Goal: Task Accomplishment & Management: Manage account settings

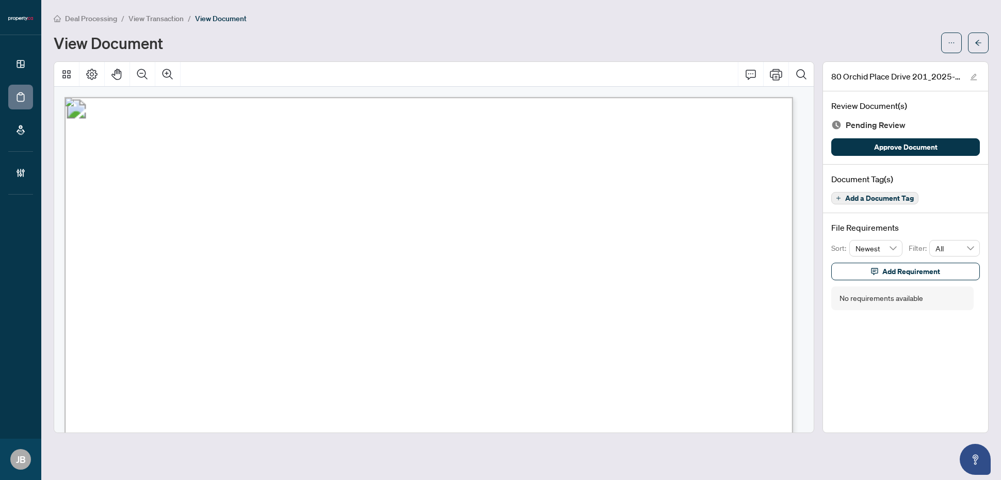
scroll to position [65, 0]
click at [184, 287] on span "PREMISES:" at bounding box center [160, 293] width 50 height 12
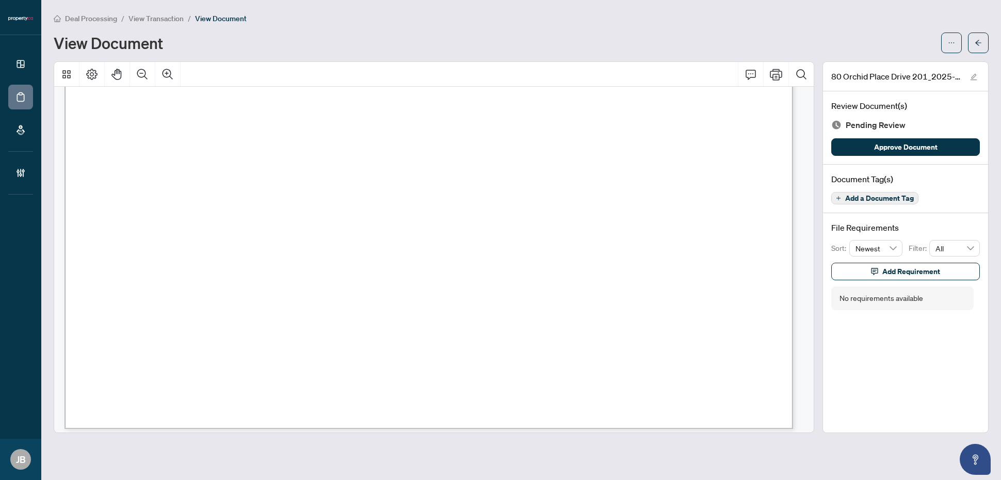
scroll to position [16090, 0]
click at [884, 197] on span "Add a Document Tag" at bounding box center [879, 198] width 69 height 7
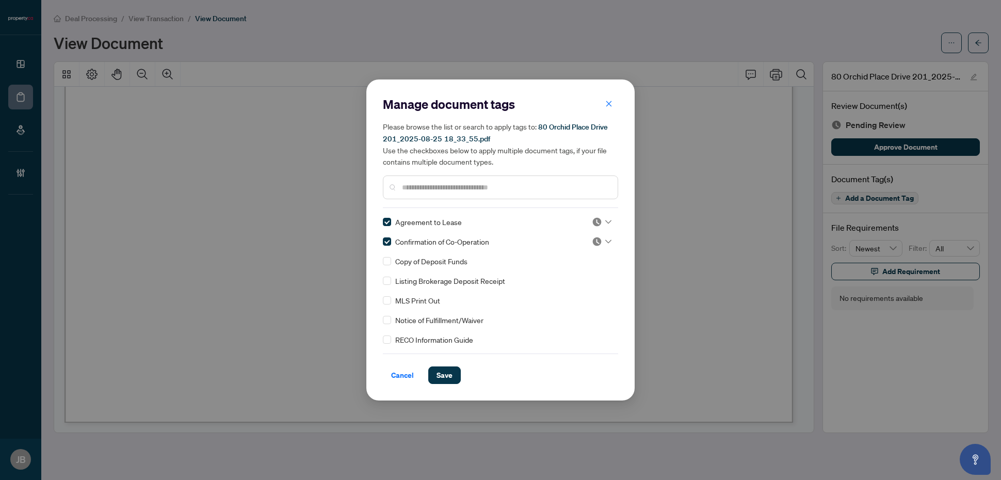
click at [605, 222] on icon at bounding box center [608, 222] width 6 height 4
click at [584, 271] on div "Approved" at bounding box center [568, 271] width 66 height 11
click at [605, 238] on div at bounding box center [602, 241] width 20 height 10
click at [581, 292] on div "Approved" at bounding box center [568, 291] width 66 height 11
click at [447, 375] on span "Save" at bounding box center [445, 375] width 16 height 17
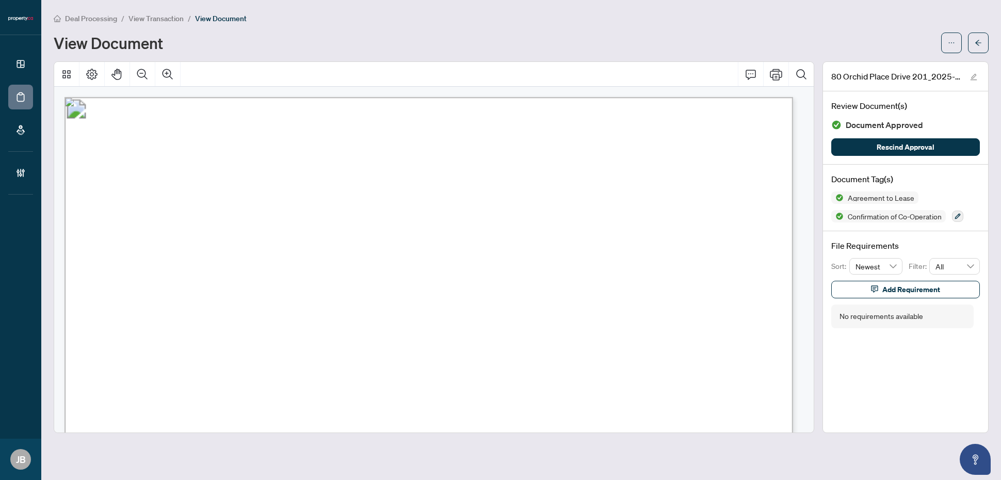
scroll to position [204, 0]
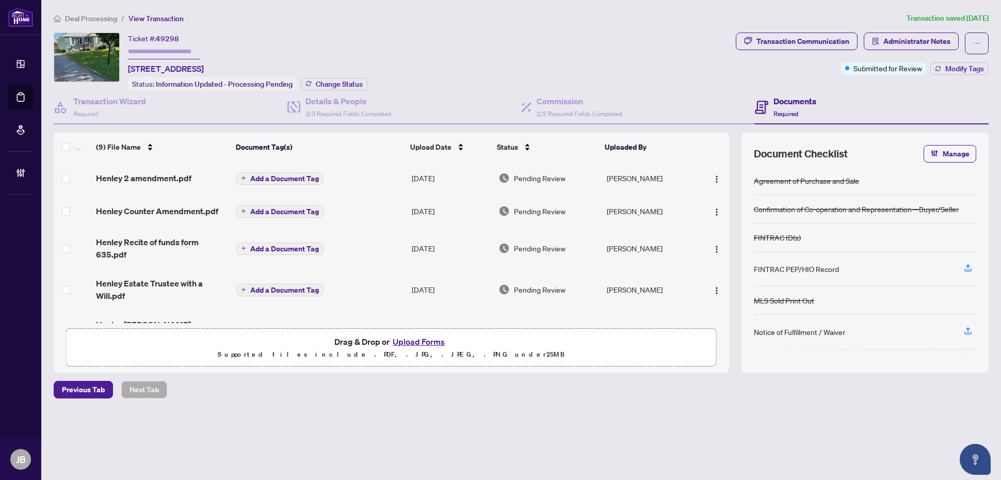
click at [431, 336] on button "Upload Forms" at bounding box center [419, 341] width 58 height 13
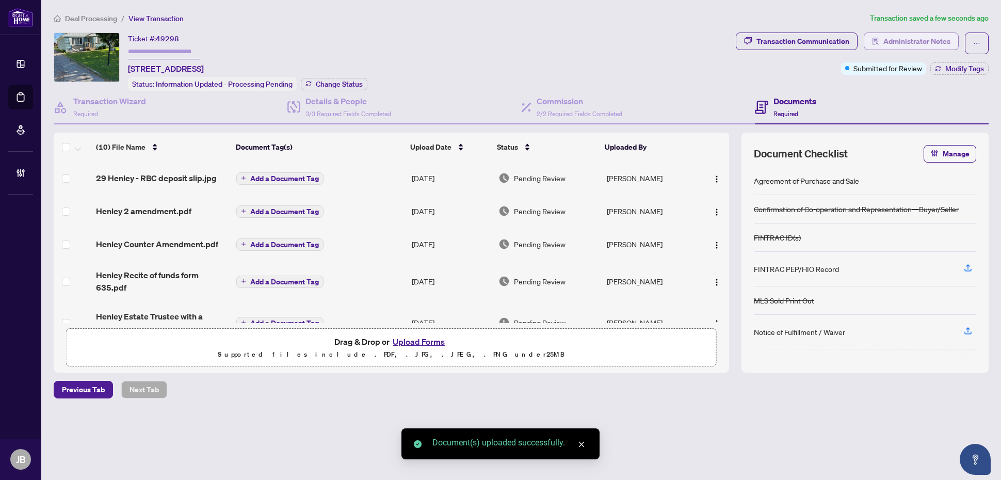
click at [940, 43] on span "Administrator Notes" at bounding box center [917, 41] width 67 height 17
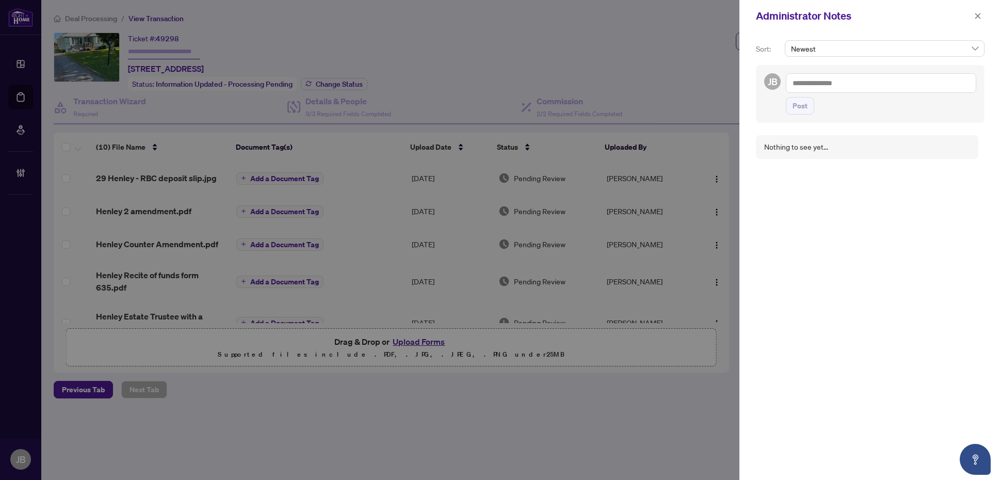
click at [882, 81] on textarea at bounding box center [881, 83] width 190 height 20
click at [878, 90] on b "Accoun" at bounding box center [890, 89] width 25 height 9
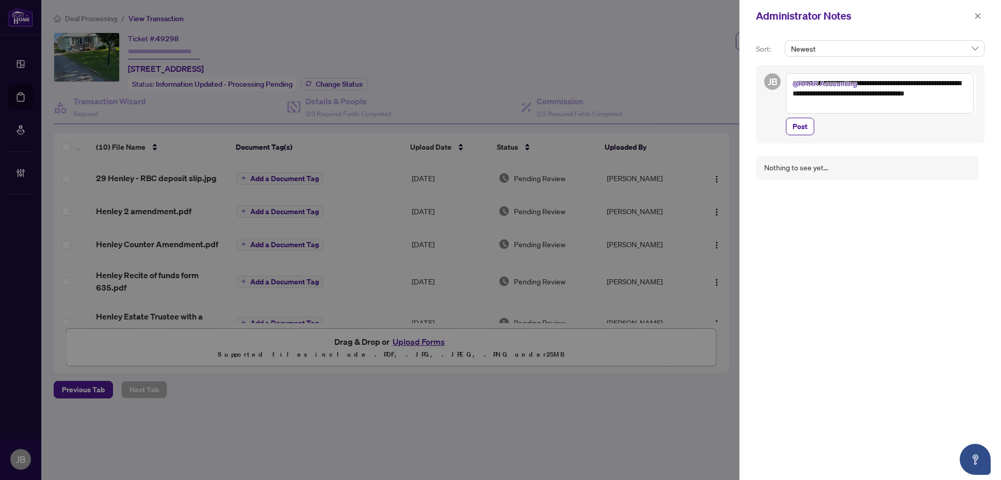
type textarea "**********"
click at [787, 130] on button "Post" at bounding box center [800, 127] width 28 height 18
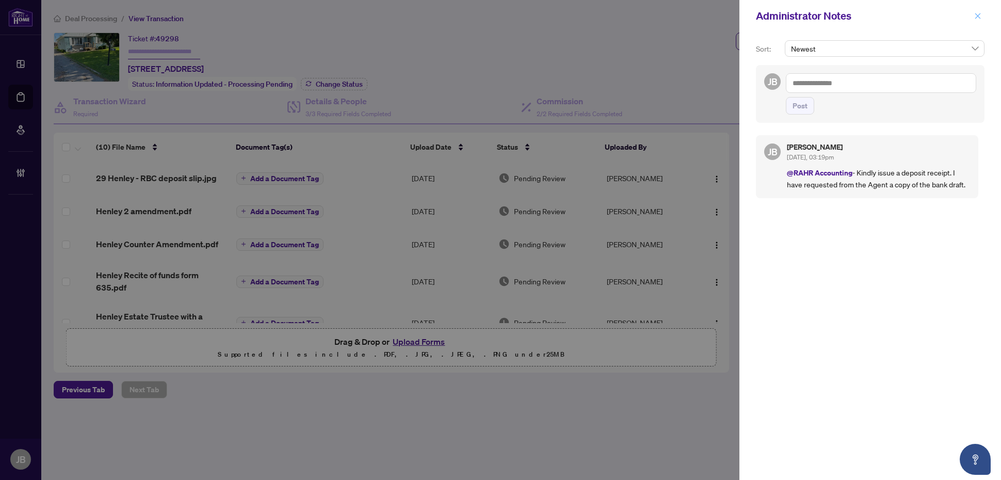
click at [977, 14] on icon "close" at bounding box center [977, 15] width 7 height 7
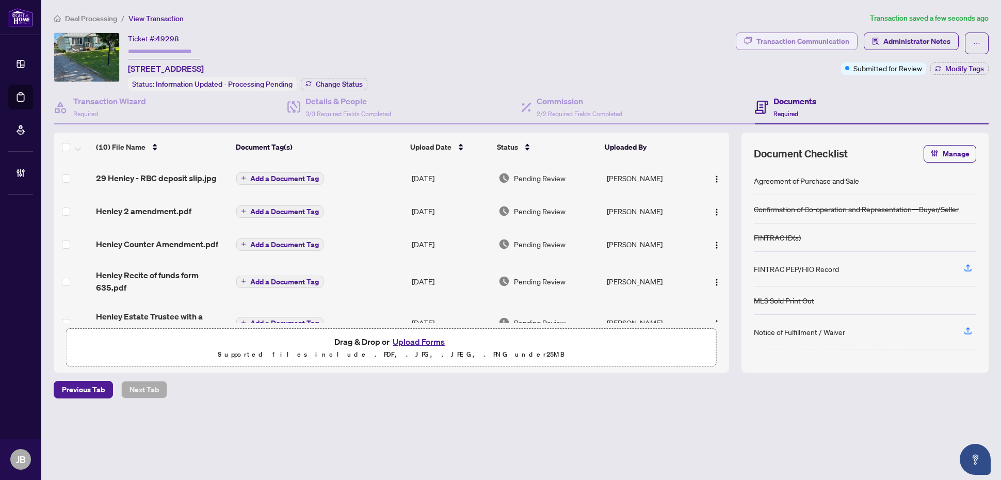
click at [804, 42] on div "Transaction Communication" at bounding box center [803, 41] width 93 height 17
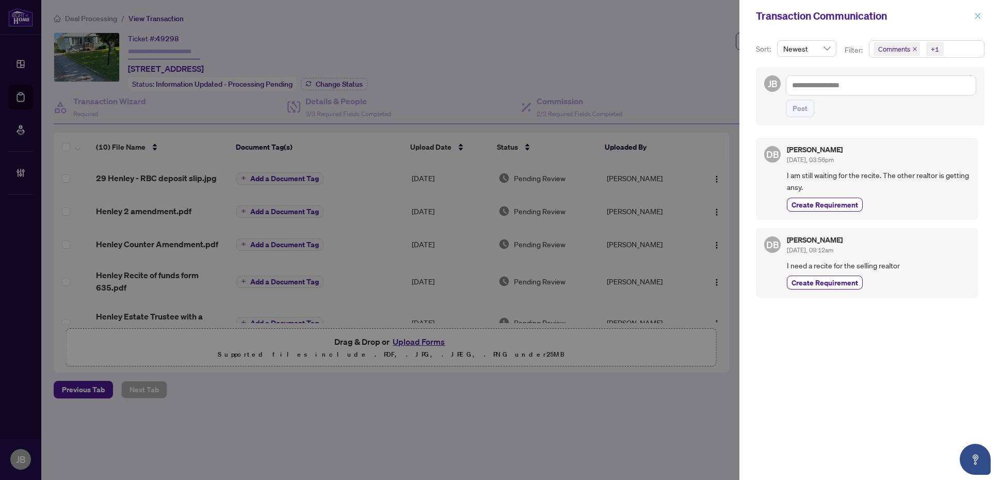
click at [977, 17] on icon "close" at bounding box center [977, 15] width 7 height 7
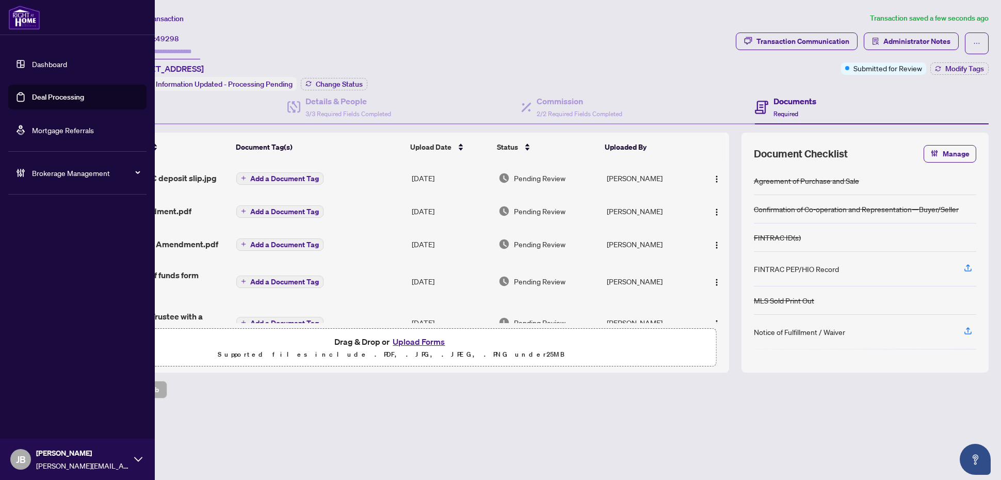
click at [32, 97] on link "Deal Processing" at bounding box center [58, 96] width 52 height 9
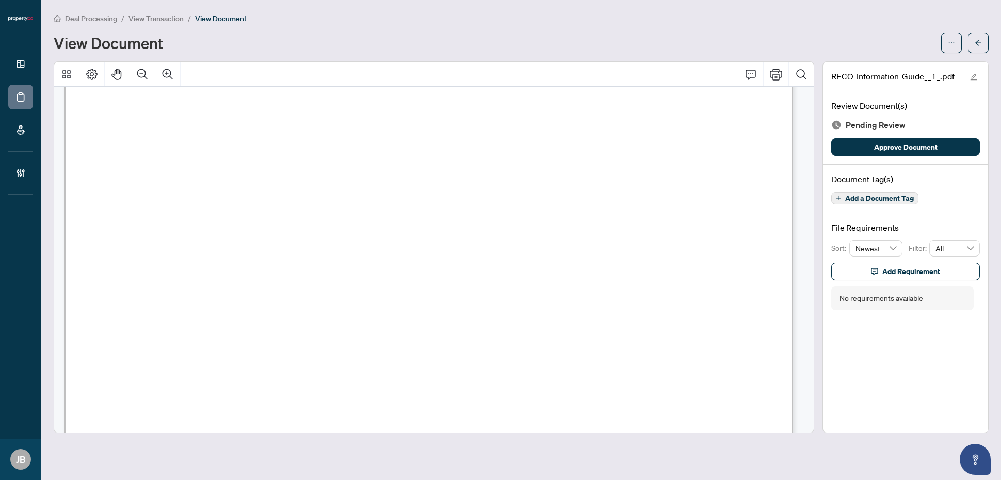
scroll to position [11911, 0]
click at [903, 199] on span "Add a Document Tag" at bounding box center [879, 198] width 69 height 7
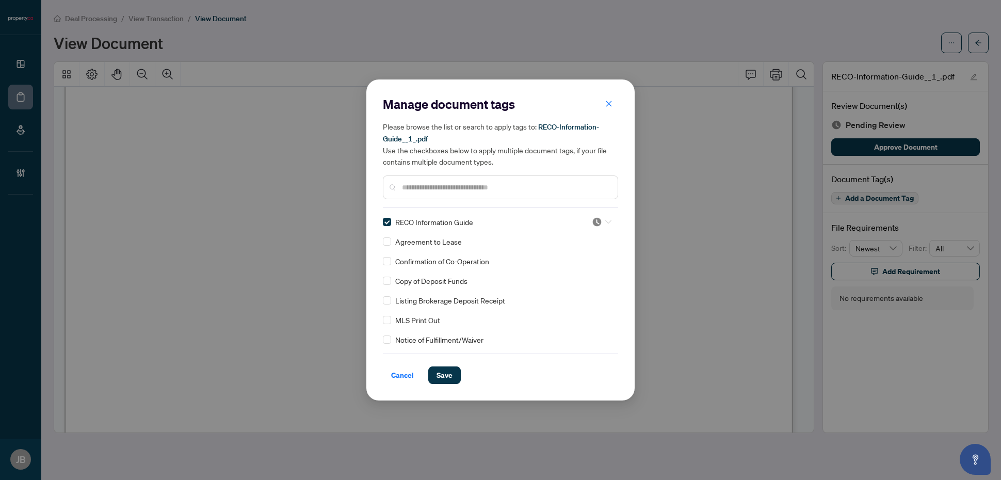
click at [605, 217] on div at bounding box center [602, 222] width 20 height 10
click at [586, 272] on div "Approved" at bounding box center [568, 271] width 66 height 11
click at [442, 378] on span "Save" at bounding box center [445, 375] width 16 height 17
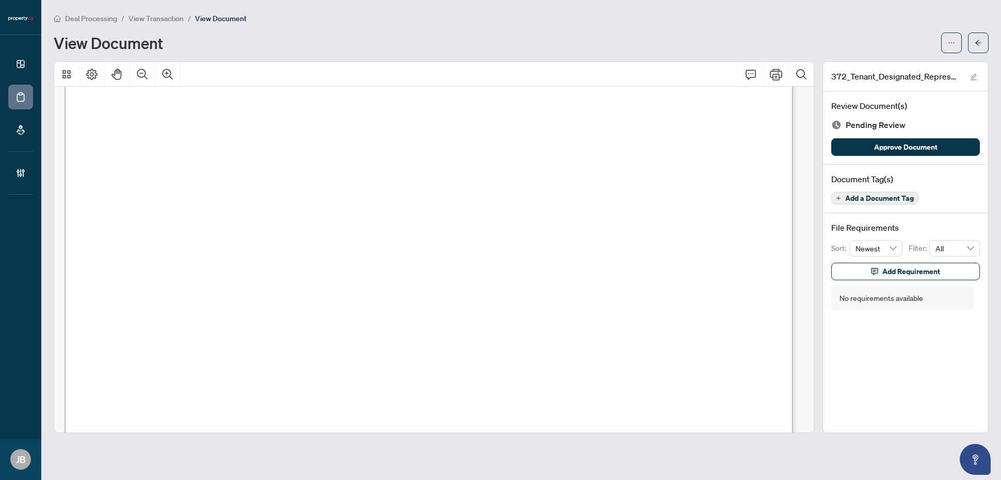
scroll to position [3371, 0]
click at [902, 197] on span "Add a Document Tag" at bounding box center [879, 198] width 69 height 7
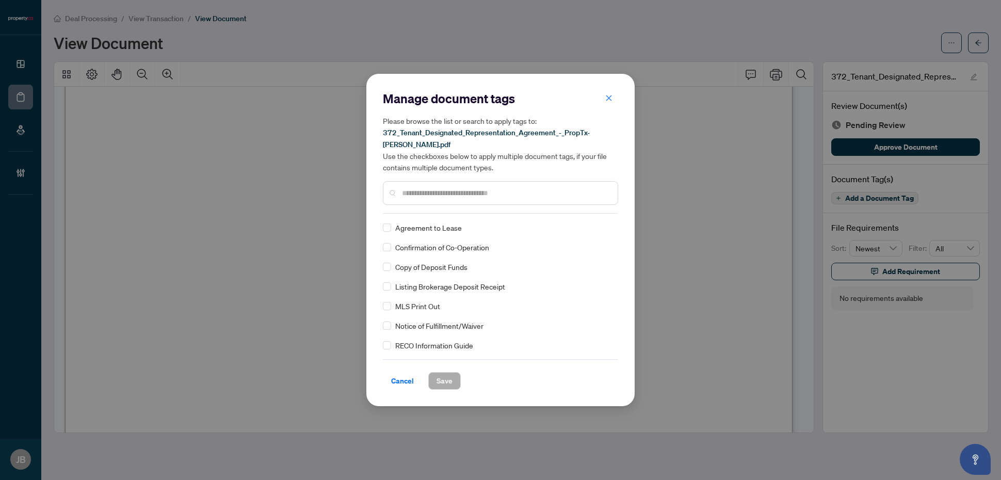
click at [447, 187] on input "text" at bounding box center [505, 192] width 207 height 11
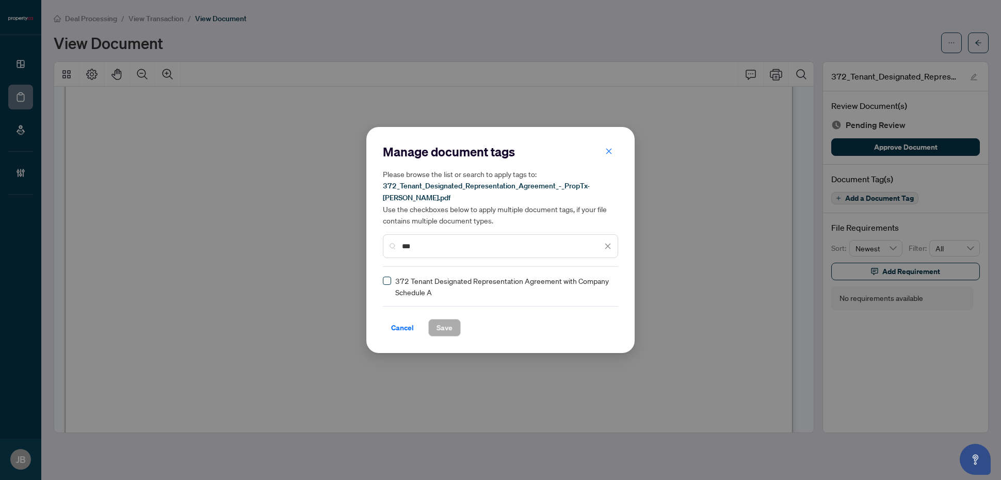
type input "***"
click at [607, 285] on icon at bounding box center [608, 286] width 6 height 4
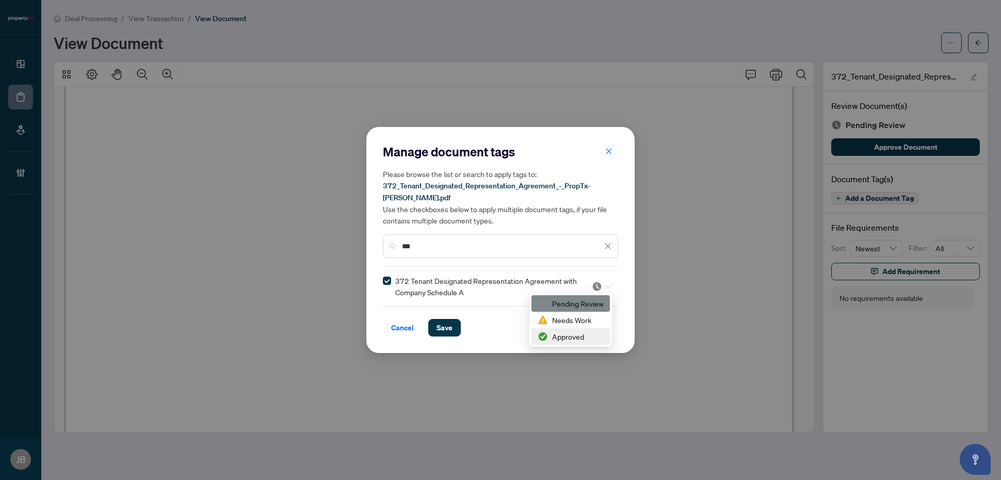
click at [575, 332] on div "Approved" at bounding box center [571, 336] width 66 height 11
click at [447, 327] on span "Save" at bounding box center [445, 327] width 16 height 17
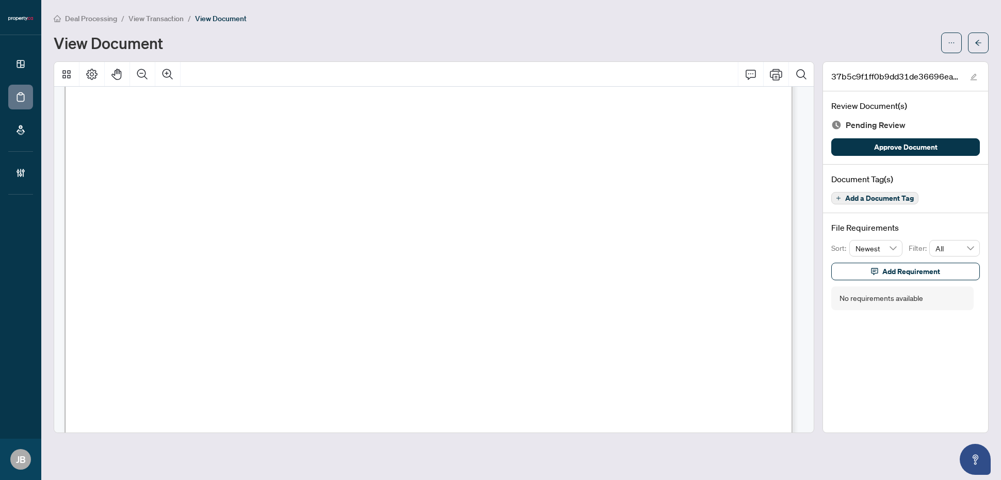
scroll to position [516, 0]
click at [905, 201] on span "Add a Document Tag" at bounding box center [879, 198] width 69 height 7
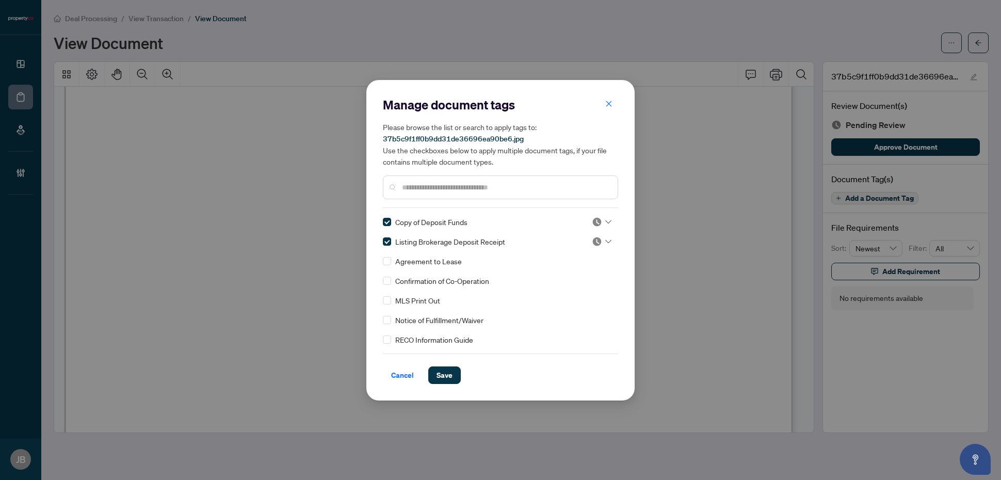
click at [604, 218] on div at bounding box center [602, 222] width 20 height 10
click at [569, 271] on div "Approved" at bounding box center [568, 271] width 66 height 11
click at [606, 240] on icon at bounding box center [608, 241] width 6 height 4
click at [575, 292] on div "Approved" at bounding box center [568, 291] width 66 height 11
click at [443, 373] on span "Save" at bounding box center [445, 375] width 16 height 17
